Goal: Task Accomplishment & Management: Complete application form

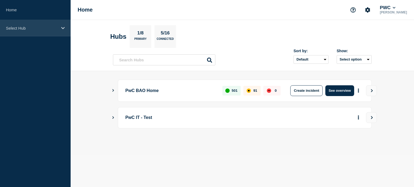
click at [63, 30] on div "Select Hub" at bounding box center [35, 28] width 71 height 16
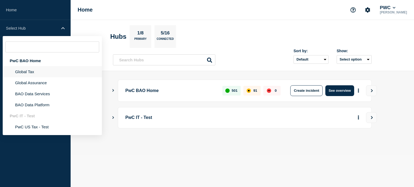
click at [50, 71] on li "Global Tax" at bounding box center [52, 71] width 99 height 11
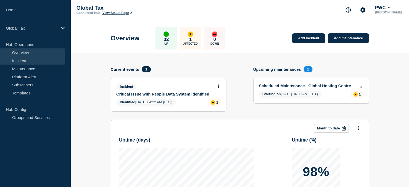
click at [23, 61] on link "Incident" at bounding box center [32, 61] width 65 height 8
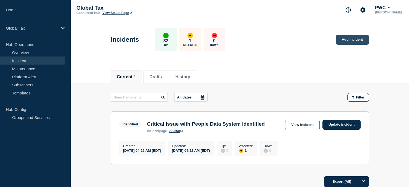
click at [349, 39] on link "Add incident" at bounding box center [352, 40] width 33 height 10
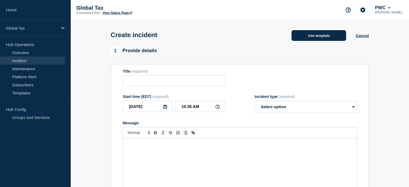
click at [320, 36] on button "Use template" at bounding box center [319, 35] width 55 height 11
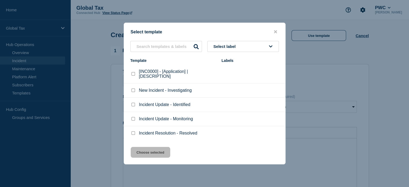
click at [133, 106] on input "Incident Update - Identified checkbox" at bounding box center [133, 104] width 3 height 3
checkbox input "true"
click at [156, 153] on button "Choose selected" at bounding box center [151, 152] width 40 height 11
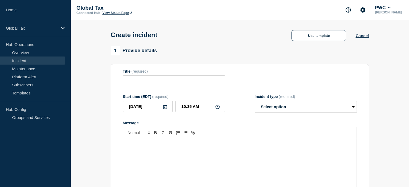
type input "Incident Update - Identified"
select select "identified"
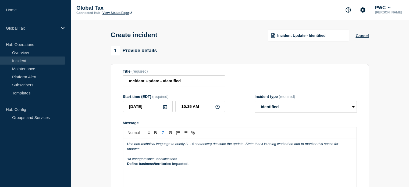
scroll to position [27, 0]
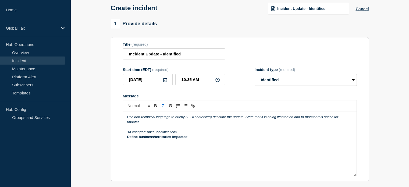
click at [160, 127] on p "Message" at bounding box center [240, 127] width 226 height 5
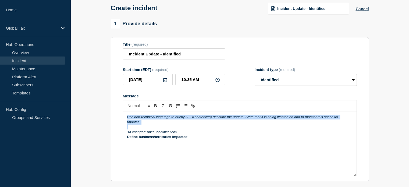
drag, startPoint x: 145, startPoint y: 126, endPoint x: 120, endPoint y: 117, distance: 27.4
click at [120, 117] on section "Title (required) Incident Update - Identified Start time (EDT) (required) 2025-…" at bounding box center [240, 109] width 258 height 145
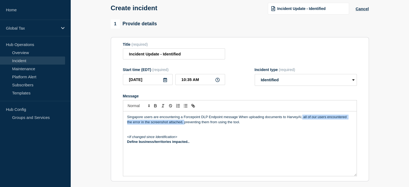
drag, startPoint x: 303, startPoint y: 118, endPoint x: 179, endPoint y: 126, distance: 123.8
click at [179, 125] on p "Singapore users are encountering a Forcepoint DLP Endpoint message When uploadi…" at bounding box center [240, 120] width 226 height 10
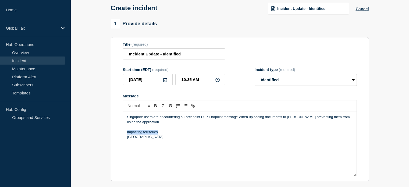
drag, startPoint x: 170, startPoint y: 135, endPoint x: 123, endPoint y: 135, distance: 47.7
click at [123, 135] on div "Singapore users are encountering a Forcepoint DLP Endpoint message When uploadi…" at bounding box center [240, 143] width 234 height 65
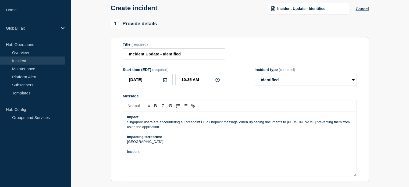
click at [155, 157] on p "Message" at bounding box center [240, 157] width 226 height 5
paste input "https://pwcnetwork.service-now.com/nav_to.do?uri=incident.do?sys_id=743349ca472…"
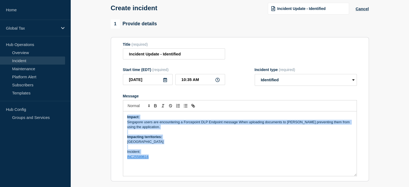
copy div "Impact: Singapore users are encountering a Forcepoint DLP Endpoint message When…"
click at [162, 154] on p "Incident:" at bounding box center [240, 151] width 226 height 5
drag, startPoint x: 156, startPoint y: 161, endPoint x: 120, endPoint y: 112, distance: 60.6
click at [120, 112] on section "Title (required) Incident Update - Identified Start time (EDT) (required) 2025-…" at bounding box center [240, 109] width 258 height 145
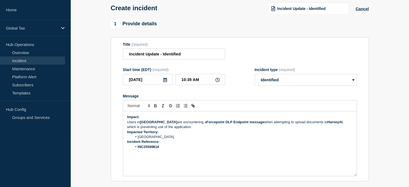
click at [186, 129] on p "Users in Singapore are encountering a Forcepoint DLP Endpoint message when atte…" at bounding box center [240, 125] width 226 height 10
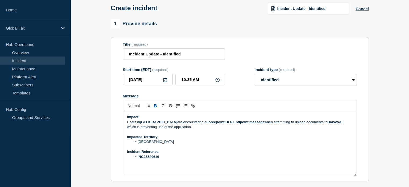
click at [328, 124] on strong "HarveyAI" at bounding box center [335, 122] width 15 height 4
click at [330, 124] on strong "HarveyAI ()" at bounding box center [337, 122] width 19 height 4
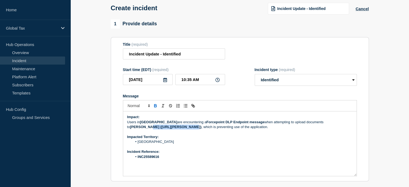
type input "https://app.harvey.ai/"
drag, startPoint x: 166, startPoint y: 129, endPoint x: 125, endPoint y: 129, distance: 40.7
click at [125, 129] on div "Impact: Users in Singapore are encountering a Forcepoint DLP Endpoint message w…" at bounding box center [240, 143] width 234 height 65
click at [236, 129] on p "Users in Singapore are encountering a Forcepoint DLP Endpoint message when atte…" at bounding box center [240, 125] width 226 height 10
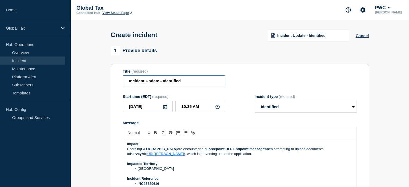
drag, startPoint x: 159, startPoint y: 82, endPoint x: 120, endPoint y: 82, distance: 38.2
click at [120, 82] on section "Title (required) Incident Update - Identified Start time (EDT) (required) 2025-…" at bounding box center [240, 136] width 258 height 145
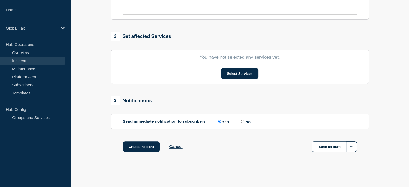
scroll to position [191, 0]
type input "Harvey AI - Identified"
click at [252, 76] on button "Select Services" at bounding box center [239, 73] width 37 height 11
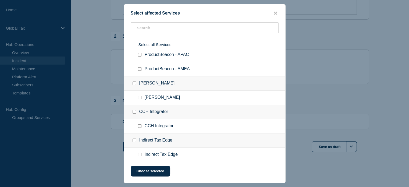
scroll to position [87, 0]
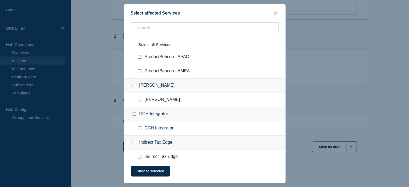
click at [140, 100] on input "Harvey.AI checkbox" at bounding box center [139, 99] width 3 height 3
checkbox input "true"
click at [159, 168] on button "Choose selected" at bounding box center [151, 171] width 40 height 11
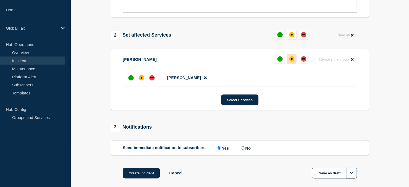
click at [289, 61] on div "affected" at bounding box center [291, 58] width 5 height 5
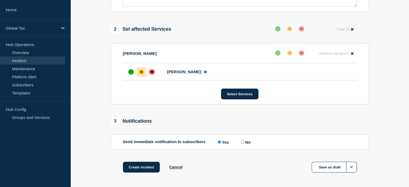
scroll to position [220, 0]
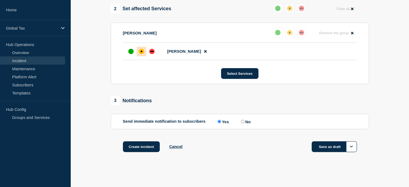
click at [328, 146] on button "Save as draft" at bounding box center [334, 146] width 45 height 11
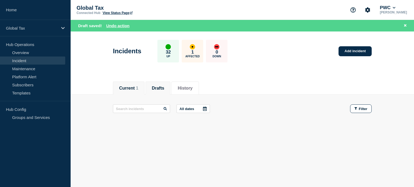
click at [133, 88] on button "Current 1" at bounding box center [128, 88] width 19 height 5
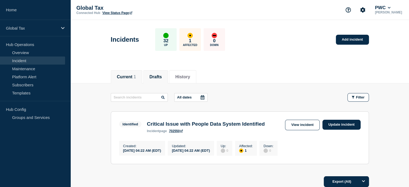
click at [161, 76] on button "Drafts" at bounding box center [156, 77] width 12 height 5
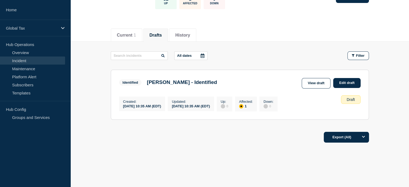
scroll to position [46, 0]
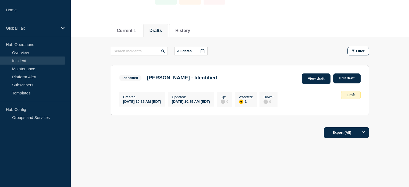
click at [324, 78] on link "View draft" at bounding box center [316, 78] width 29 height 10
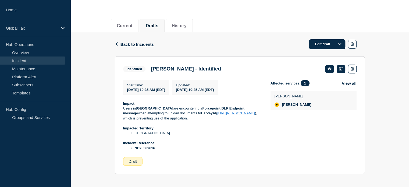
scroll to position [54, 0]
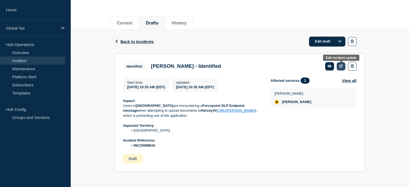
click at [340, 67] on icon at bounding box center [341, 65] width 4 height 3
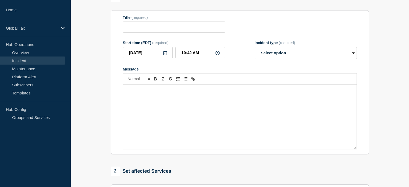
type input "Harvey AI - Identified"
type input "10:35 AM"
select select "identified"
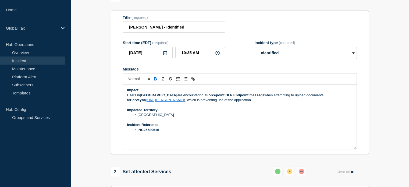
click at [129, 96] on p "Users in Singapore are encountering a Forcepoint DLP Endpoint message when atte…" at bounding box center [240, 98] width 226 height 10
drag, startPoint x: 221, startPoint y: 7, endPoint x: 241, endPoint y: 102, distance: 97.2
click at [240, 102] on div "Impact: Users in Singapore are encountering a Forcepoint DLP Endpoint message w…" at bounding box center [240, 117] width 234 height 65
click at [243, 103] on p "Users in Singapore are encountering a Forcepoint DLP Endpoint message when atte…" at bounding box center [240, 98] width 226 height 10
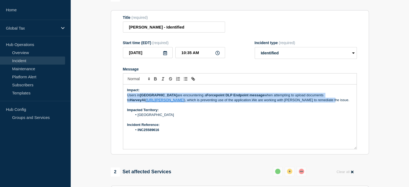
copy div "Users in Singapore are encountering a Forcepoint DLP Endpoint message when atte…"
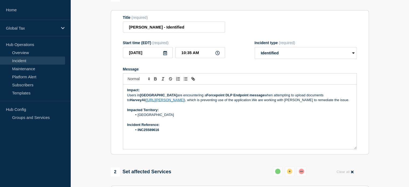
click at [268, 105] on p "Message" at bounding box center [240, 105] width 226 height 5
drag, startPoint x: 229, startPoint y: 101, endPoint x: 305, endPoint y: 101, distance: 75.7
click at [305, 101] on p "Users in Singapore are encountering a Forcepoint DLP Endpoint message when atte…" at bounding box center [240, 98] width 226 height 10
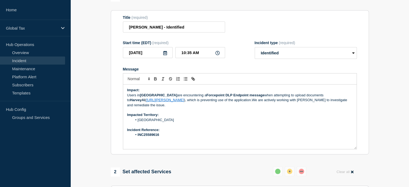
click at [290, 102] on p "Users in Singapore are encountering a Forcepoint DLP Endpoint message when atte…" at bounding box center [240, 100] width 226 height 15
click at [309, 102] on p "Users in Singapore are encountering a Forcepoint DLP Endpoint message when atte…" at bounding box center [240, 100] width 226 height 15
click at [170, 132] on li "INC25589616" at bounding box center [242, 134] width 220 height 5
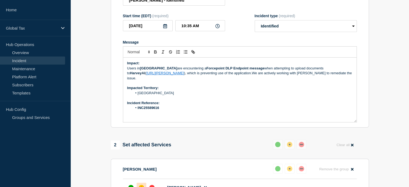
click at [317, 74] on p "Users in Singapore are encountering a Forcepoint DLP Endpoint message when atte…" at bounding box center [240, 73] width 226 height 15
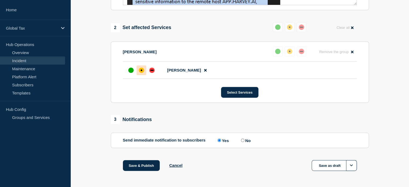
scroll to position [206, 0]
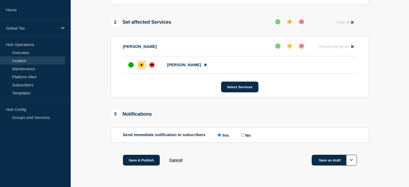
click at [328, 160] on button "Save as draft" at bounding box center [334, 160] width 45 height 11
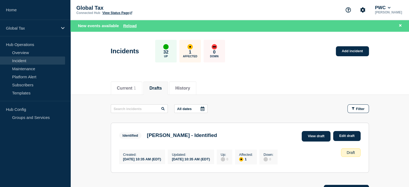
click at [325, 136] on link "View draft" at bounding box center [316, 136] width 29 height 10
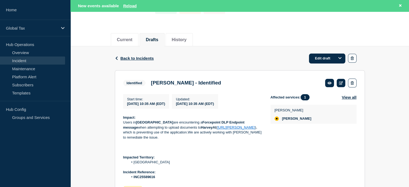
scroll to position [76, 0]
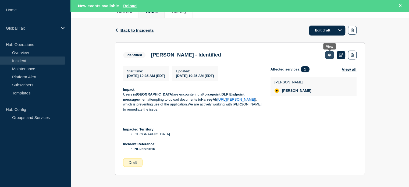
click at [332, 56] on icon at bounding box center [330, 54] width 4 height 3
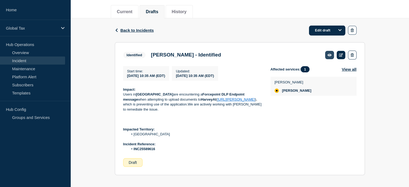
scroll to position [65, 0]
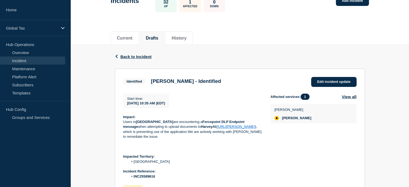
scroll to position [19, 0]
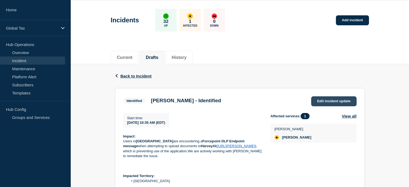
click at [320, 98] on link "Edit incident update" at bounding box center [333, 101] width 45 height 10
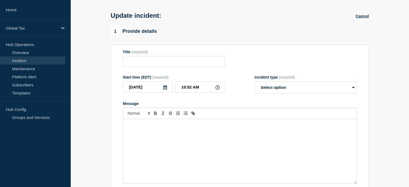
type input "Harvey AI - Identified"
type input "10:35 AM"
select select "identified"
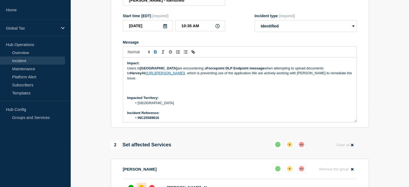
scroll to position [100, 0]
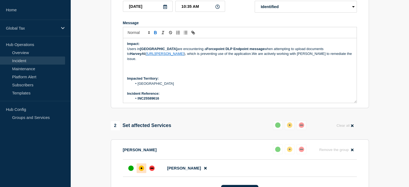
click at [144, 67] on p "Message" at bounding box center [240, 68] width 226 height 5
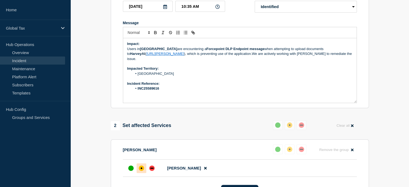
click at [149, 86] on strong "INC25589616" at bounding box center [149, 88] width 22 height 4
paste input "https://pwcnetwork.service-now.com/nav_to.do?uri=incident.do?sys_id=743349ca472…"
type input "https://pwcnetwork.service-now.com/nav_to.do?uri=incident.do?sys_id=743349ca472…"
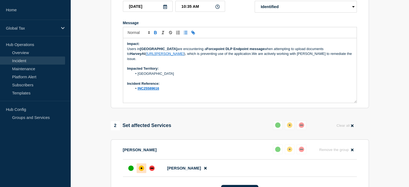
click at [321, 58] on p "Users in Singapore are encountering a Forcepoint DLP Endpoint message when atte…" at bounding box center [240, 54] width 226 height 15
click at [148, 62] on p "Message" at bounding box center [240, 63] width 226 height 5
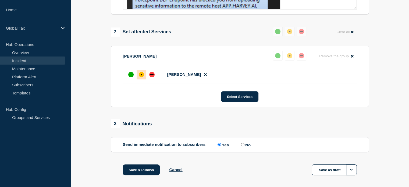
scroll to position [206, 0]
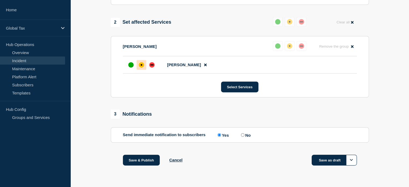
click at [324, 157] on button "Save as draft" at bounding box center [334, 160] width 45 height 11
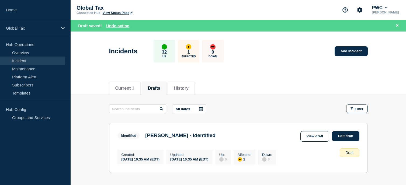
click at [160, 16] on div "Global Tax Connected Hub View Status Page PWC Daniel Ouimet" at bounding box center [238, 10] width 335 height 20
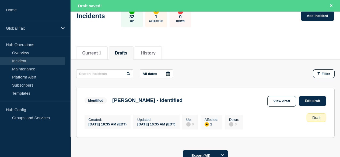
scroll to position [54, 0]
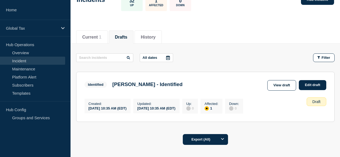
scroll to position [54, 0]
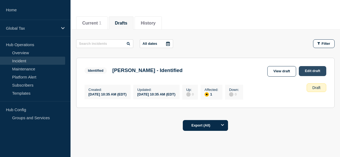
click at [308, 71] on link "Edit draft" at bounding box center [312, 71] width 27 height 10
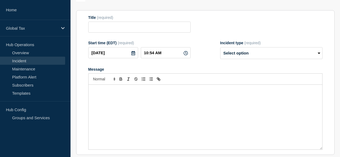
type input "[PERSON_NAME] - Identified"
type input "10:35 AM"
select select "identified"
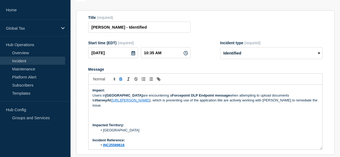
click at [140, 113] on p "Message" at bounding box center [206, 115] width 226 height 5
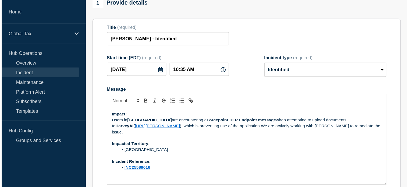
scroll to position [54, 0]
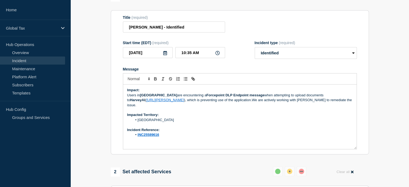
click at [248, 98] on p "Users in [GEOGRAPHIC_DATA] are encountering a Forcepoint DLP Endpoint message w…" at bounding box center [240, 100] width 226 height 15
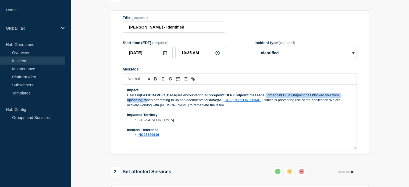
drag, startPoint x: 248, startPoint y: 97, endPoint x: 342, endPoint y: 97, distance: 94.0
click at [342, 97] on p "Users in [GEOGRAPHIC_DATA] are encountering a Forcepoint DLP Endpoint message (…" at bounding box center [240, 100] width 226 height 15
copy p "(Forcepoint DLP Endpoint has blocked you from uploading)"
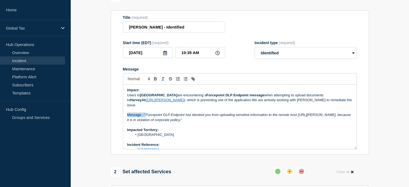
click at [232, 122] on p "Message" at bounding box center [240, 124] width 226 height 5
click at [127, 112] on div "Impact: Users in [GEOGRAPHIC_DATA] are encountering a Forcepoint DLP Endpoint m…" at bounding box center [240, 117] width 234 height 65
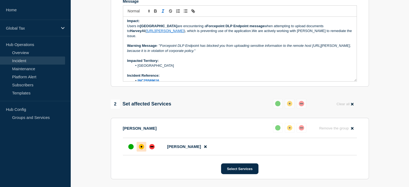
scroll to position [206, 0]
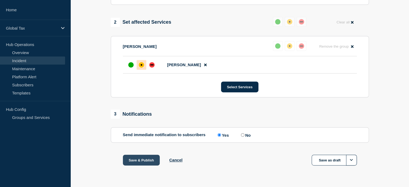
click at [133, 156] on button "Save & Publish" at bounding box center [141, 160] width 37 height 11
